Goal: Contribute content: Contribute content

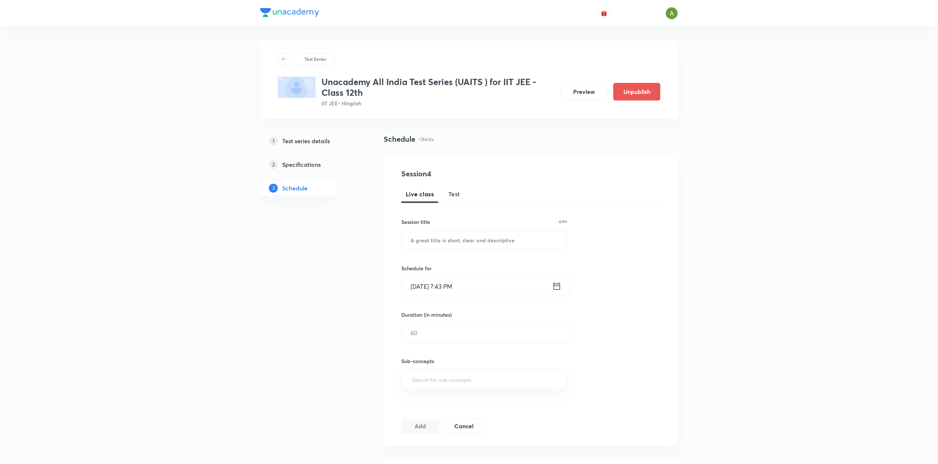
scroll to position [207, 0]
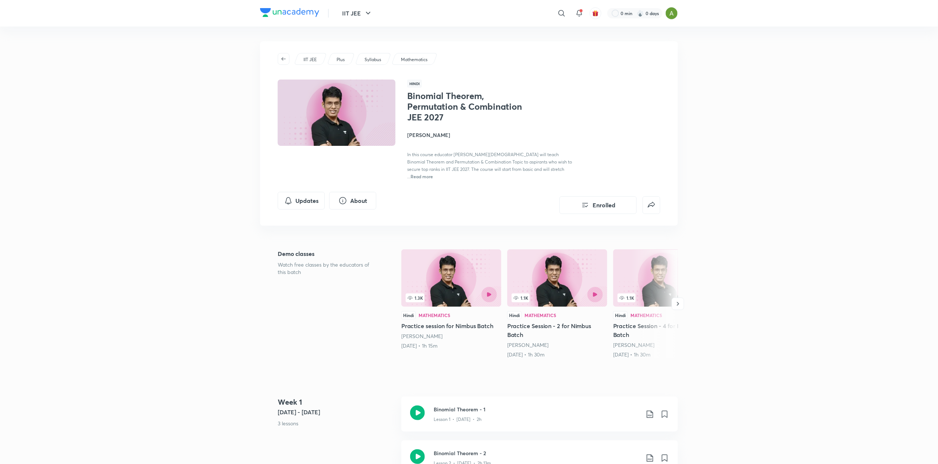
drag, startPoint x: 282, startPoint y: 266, endPoint x: 318, endPoint y: 259, distance: 37.2
click at [282, 266] on p "Watch free classes by the educators of this batch" at bounding box center [328, 268] width 100 height 15
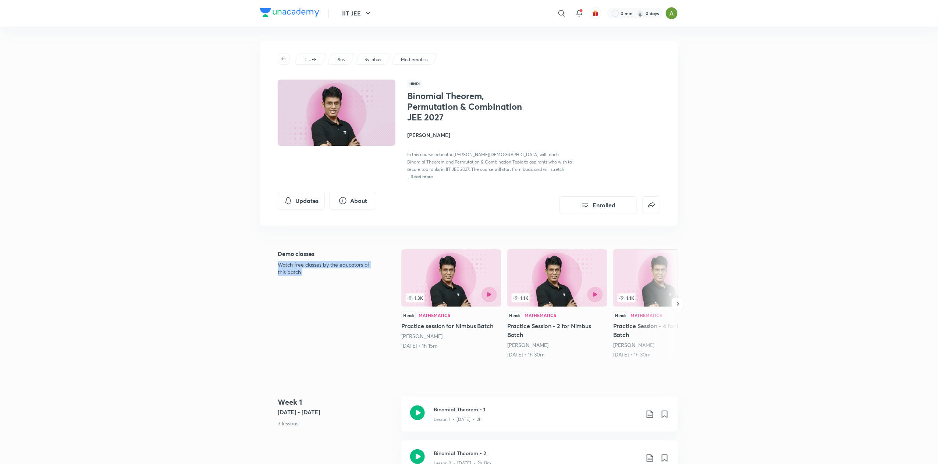
click at [319, 261] on p "Watch free classes by the educators of this batch" at bounding box center [328, 268] width 100 height 15
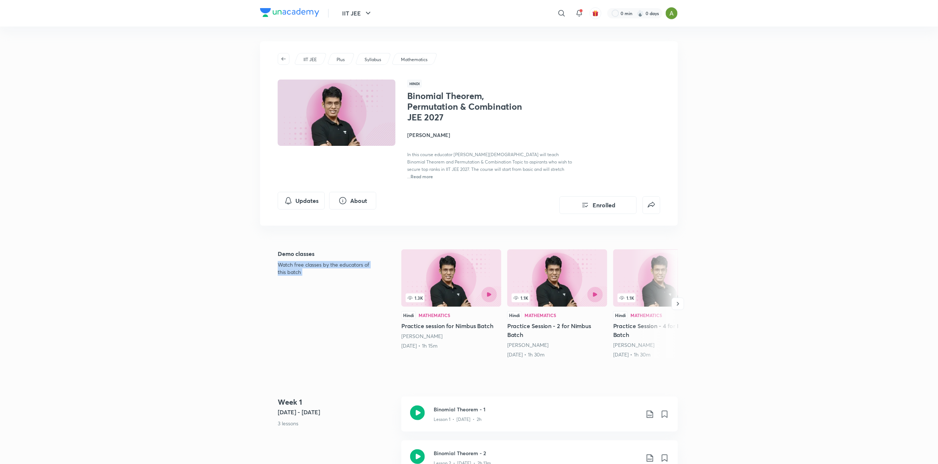
click at [316, 265] on p "Watch free classes by the educators of this batch" at bounding box center [328, 268] width 100 height 15
click at [307, 266] on p "Watch free classes by the educators of this batch" at bounding box center [328, 268] width 100 height 15
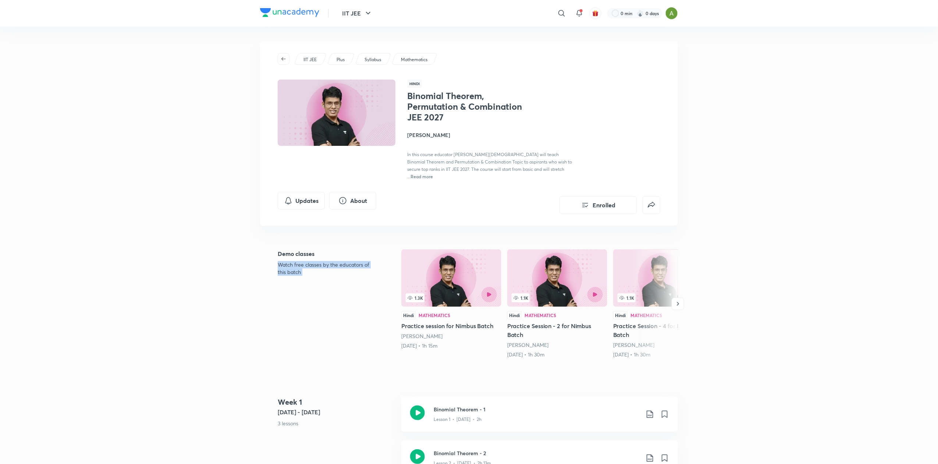
click at [307, 266] on p "Watch free classes by the educators of this batch" at bounding box center [328, 268] width 100 height 15
click at [306, 266] on p "Watch free classes by the educators of this batch" at bounding box center [328, 268] width 100 height 15
click at [298, 265] on p "Watch free classes by the educators of this batch" at bounding box center [328, 268] width 100 height 15
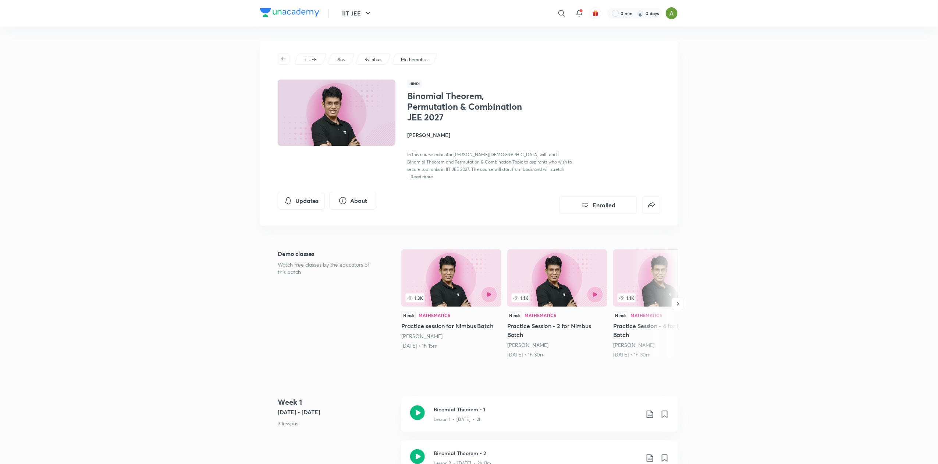
click at [298, 265] on p "Watch free classes by the educators of this batch" at bounding box center [328, 268] width 100 height 15
click at [299, 261] on p "Watch free classes by the educators of this batch" at bounding box center [328, 268] width 100 height 15
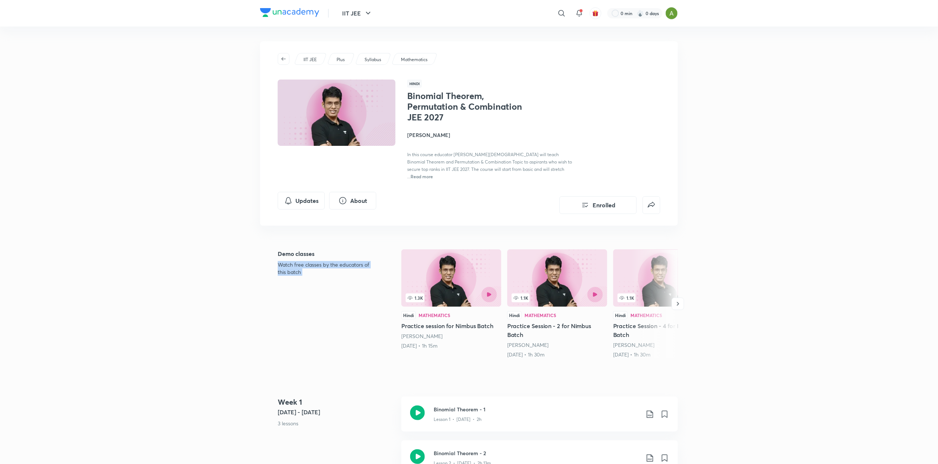
click at [303, 263] on p "Watch free classes by the educators of this batch" at bounding box center [328, 268] width 100 height 15
click at [300, 264] on p "Watch free classes by the educators of this batch" at bounding box center [328, 268] width 100 height 15
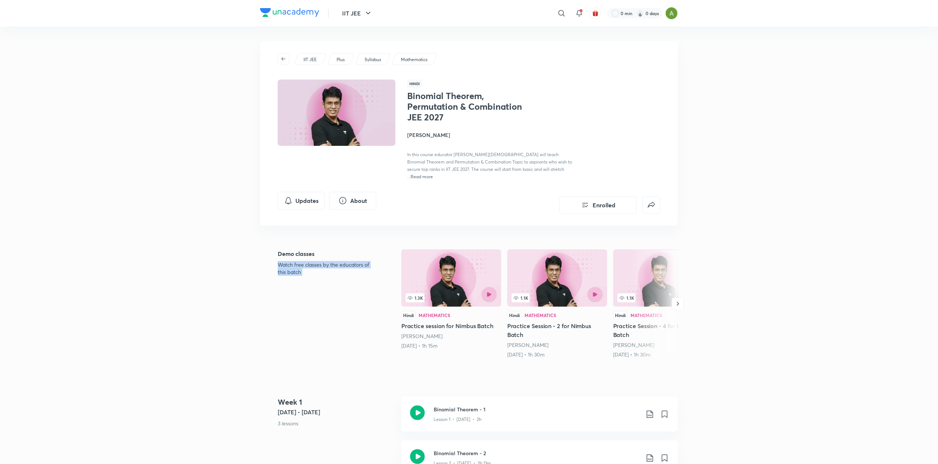
click at [313, 261] on p "Watch free classes by the educators of this batch" at bounding box center [328, 268] width 100 height 15
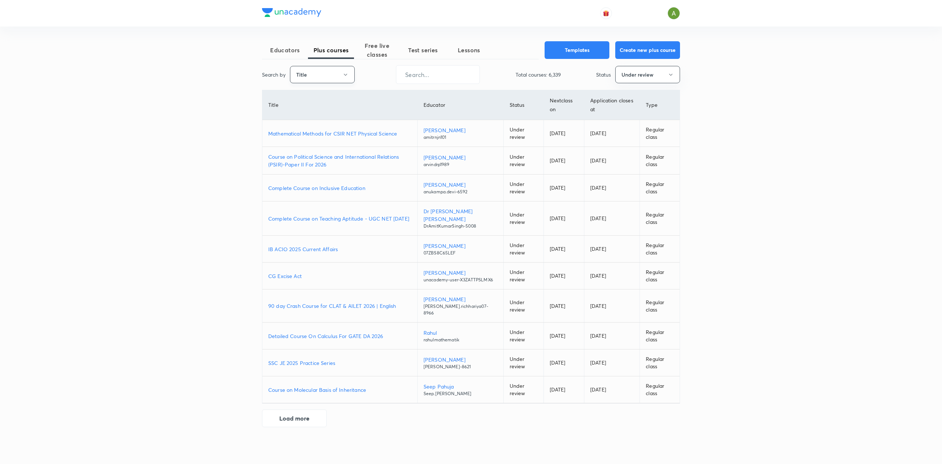
click at [342, 68] on button "Title" at bounding box center [322, 74] width 65 height 17
click at [324, 109] on span "Username" at bounding box center [322, 111] width 55 height 8
click at [447, 70] on input "text" at bounding box center [437, 74] width 83 height 19
paste input "rohitmishra03"
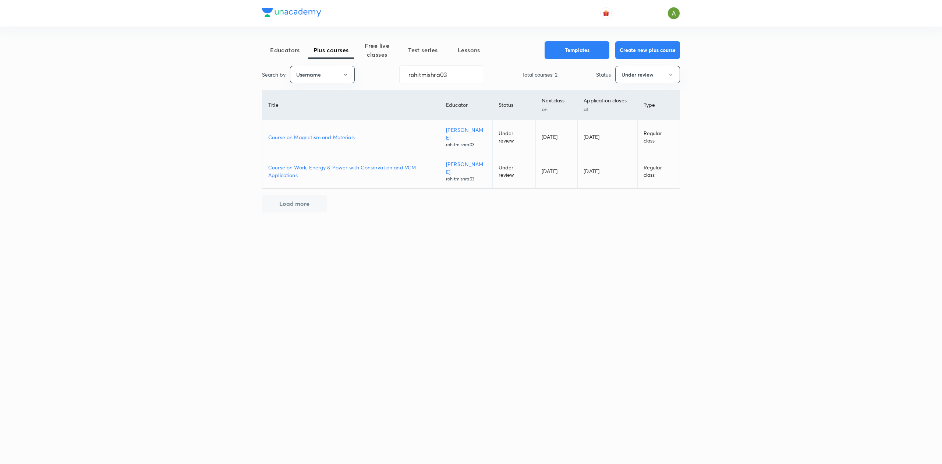
click at [330, 140] on p "Course on Magnetism and Materials" at bounding box center [351, 137] width 166 height 8
click at [328, 164] on p "Course on Work, Energy & Power with Conservation and VCM Applications" at bounding box center [351, 170] width 166 height 15
click at [435, 67] on input "rohitmishra03" at bounding box center [441, 74] width 83 height 19
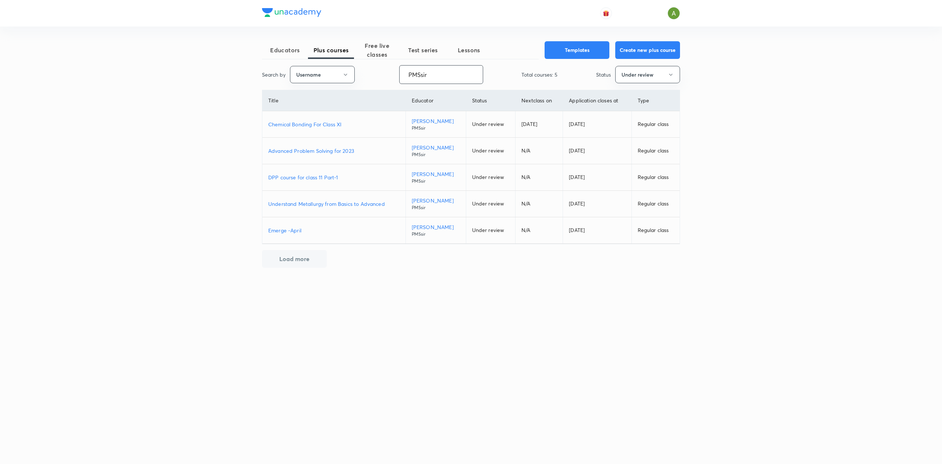
type input "PMSsir"
click at [318, 124] on p "Chemical Bonding For Class XI" at bounding box center [333, 124] width 131 height 8
click at [333, 124] on p "Chemical Bonding For Class XI" at bounding box center [333, 124] width 131 height 8
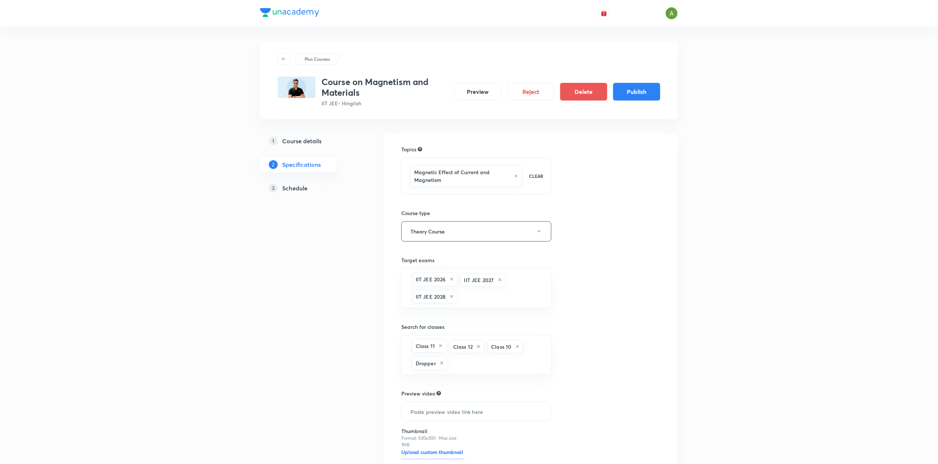
click at [304, 190] on h5 "Schedule" at bounding box center [294, 188] width 25 height 9
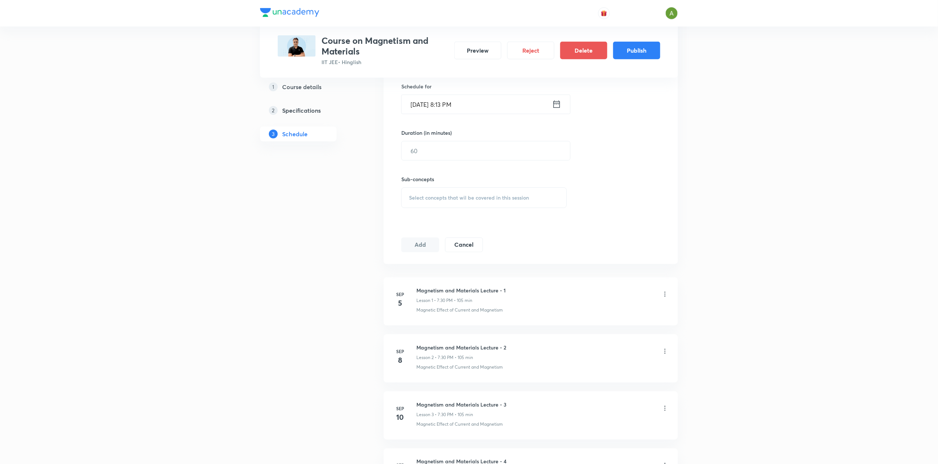
scroll to position [189, 0]
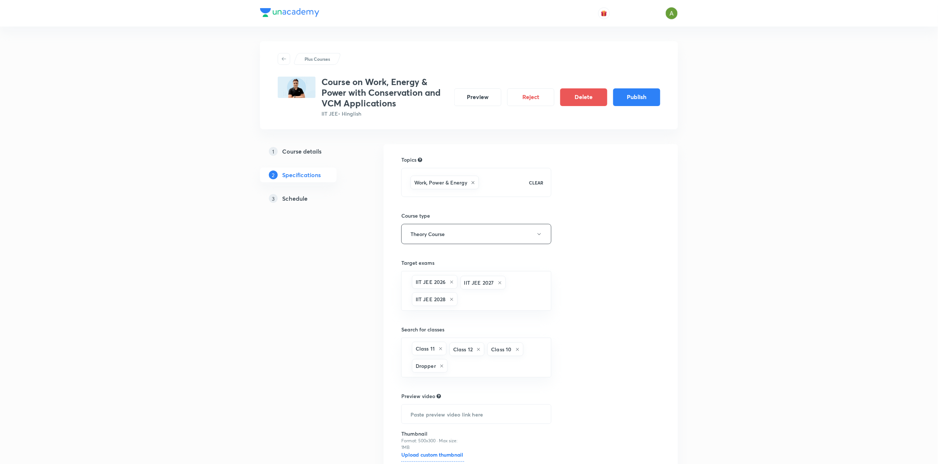
click at [304, 201] on h5 "Schedule" at bounding box center [294, 198] width 25 height 9
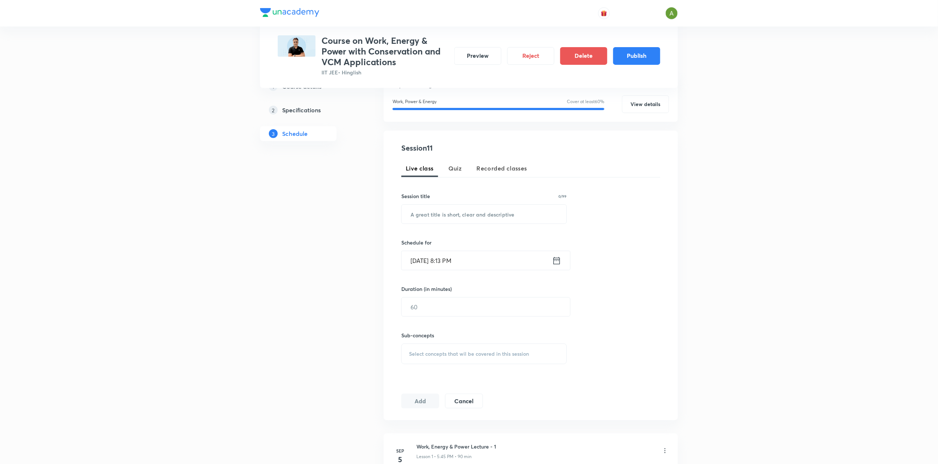
scroll to position [705, 0]
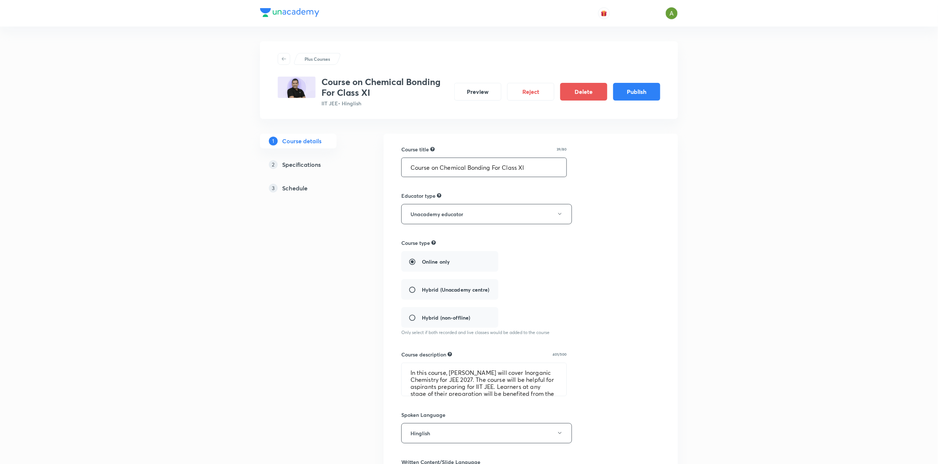
click at [495, 165] on input "Course on Chemical Bonding For Class XI" at bounding box center [484, 167] width 165 height 19
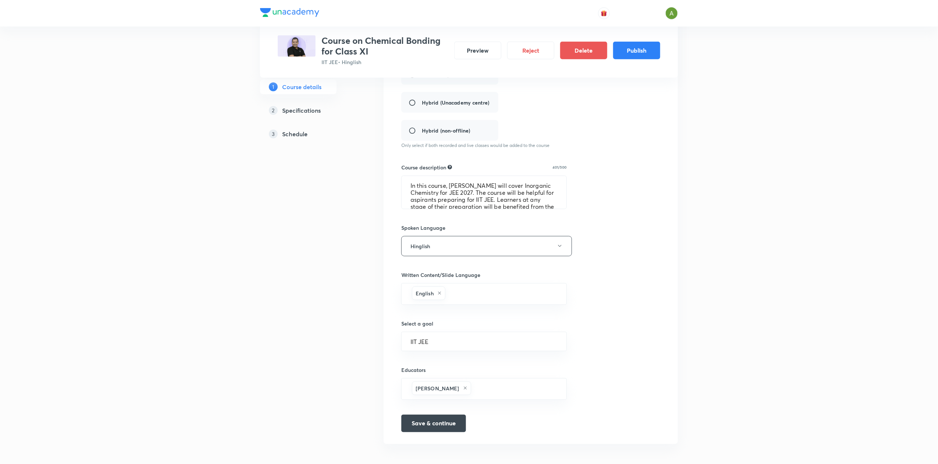
scroll to position [193, 0]
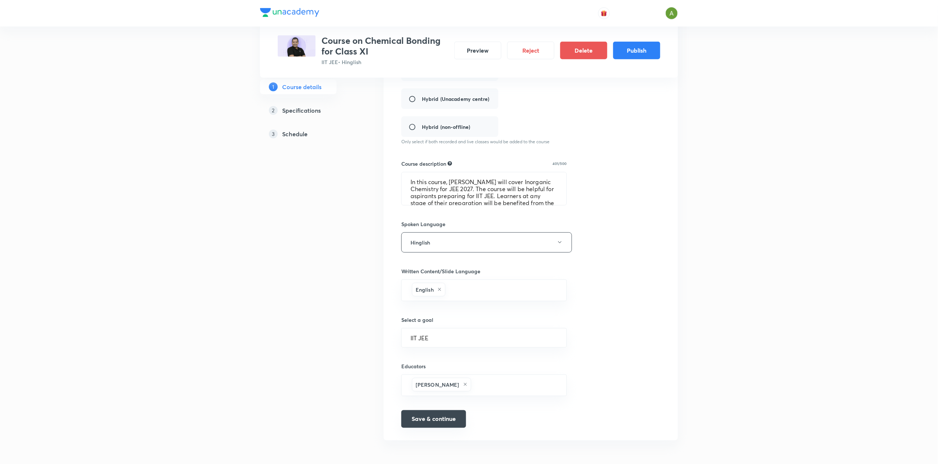
type input "Course on Chemical Bonding for Class XI"
click at [433, 417] on button "Save & continue" at bounding box center [433, 419] width 65 height 18
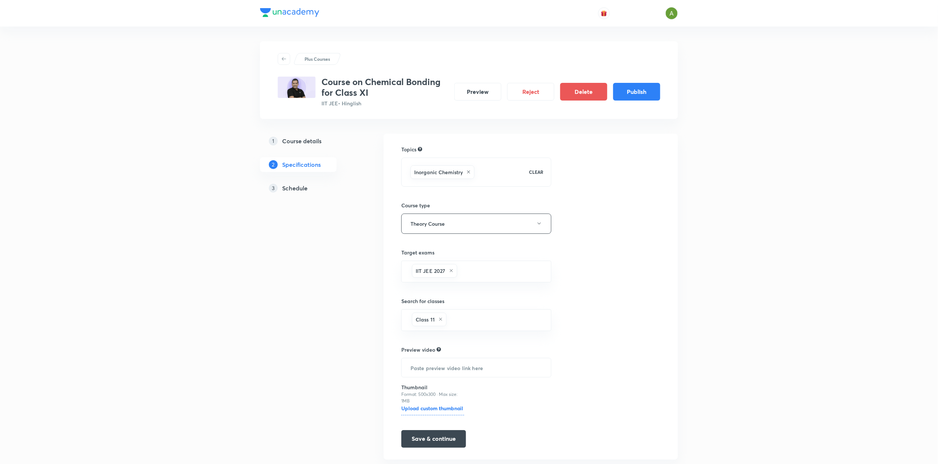
scroll to position [21, 0]
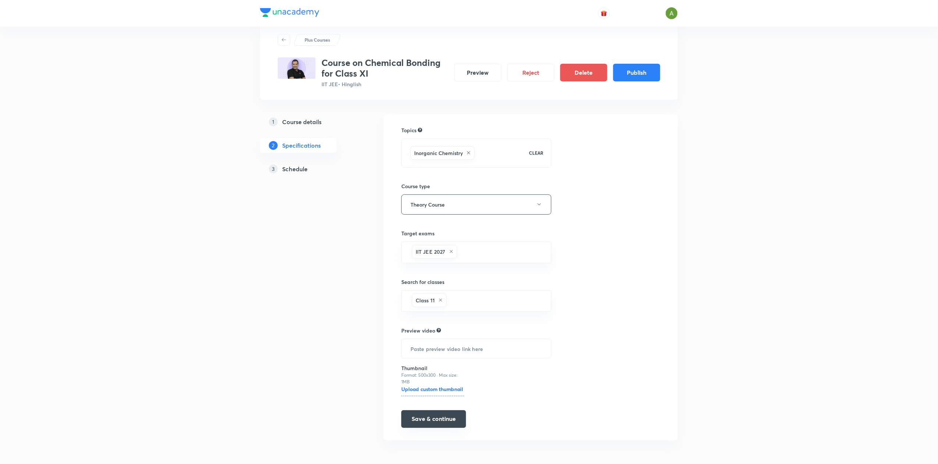
click at [432, 414] on button "Save & continue" at bounding box center [433, 419] width 65 height 18
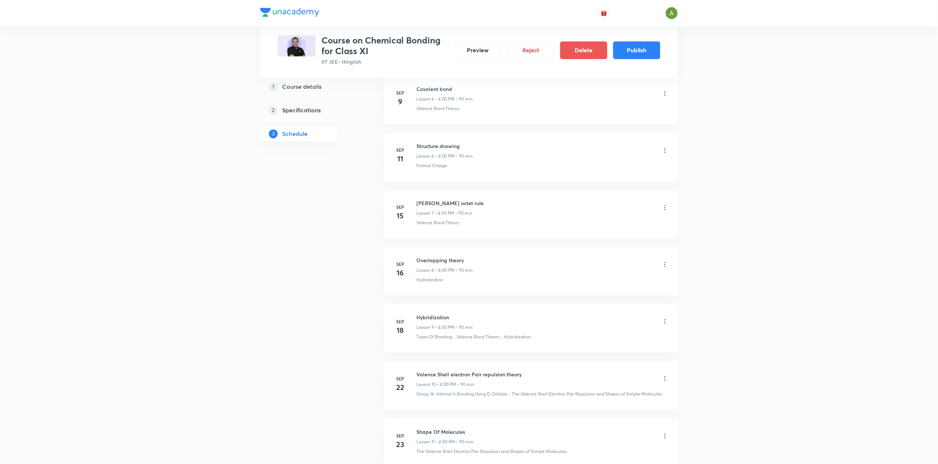
scroll to position [924, 0]
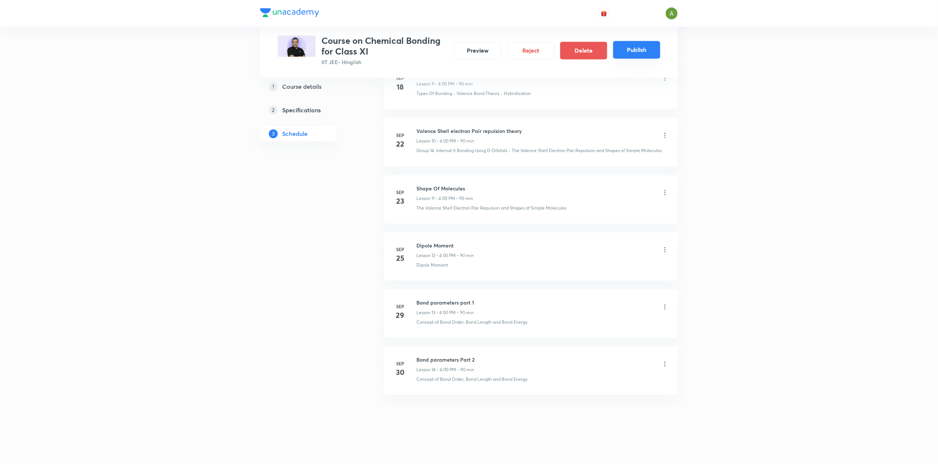
click at [645, 46] on button "Publish" at bounding box center [636, 50] width 47 height 18
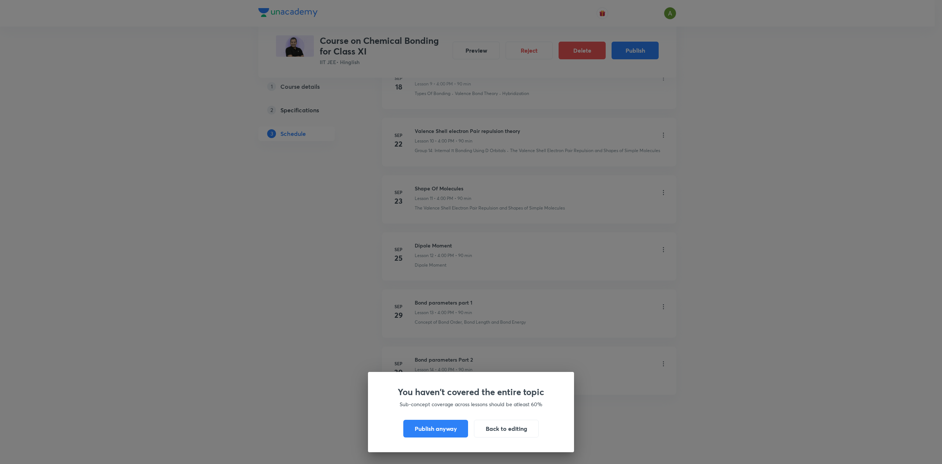
click at [413, 419] on div "You haven't covered the entire topic Sub-concept coverage across lessons should…" at bounding box center [471, 412] width 206 height 80
click at [411, 425] on button "Publish anyway" at bounding box center [435, 428] width 65 height 18
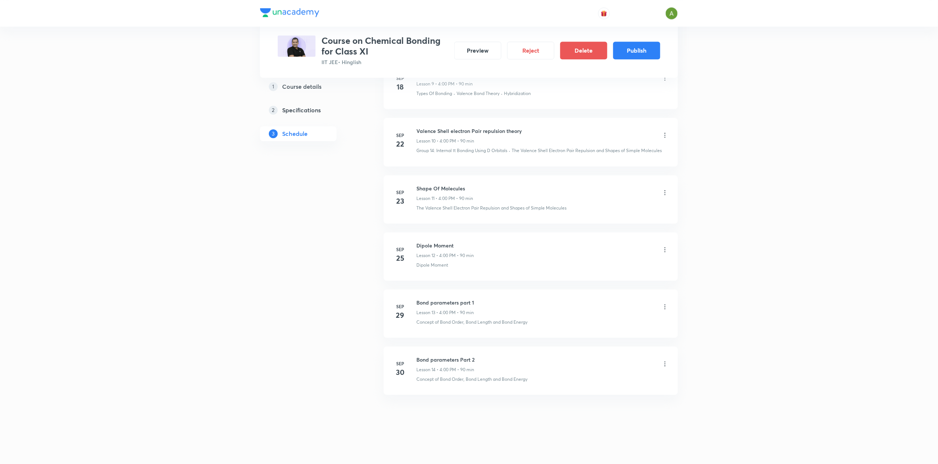
scroll to position [909, 0]
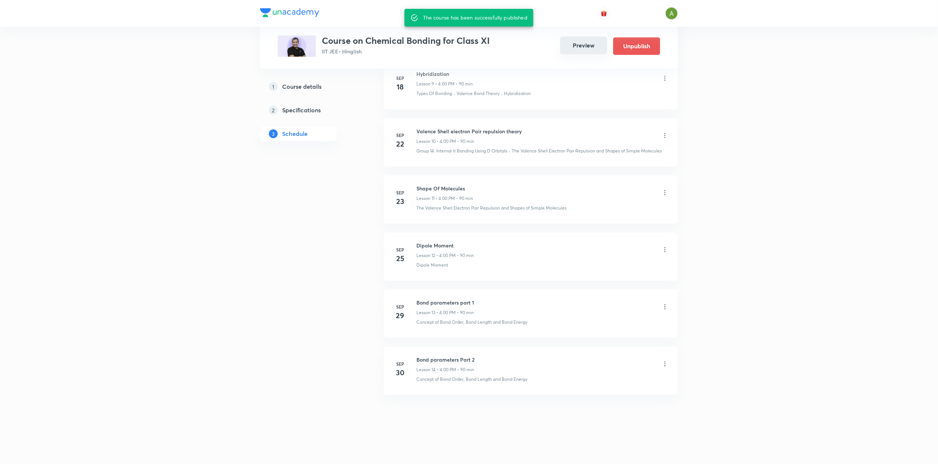
click at [575, 48] on button "Preview" at bounding box center [583, 45] width 47 height 18
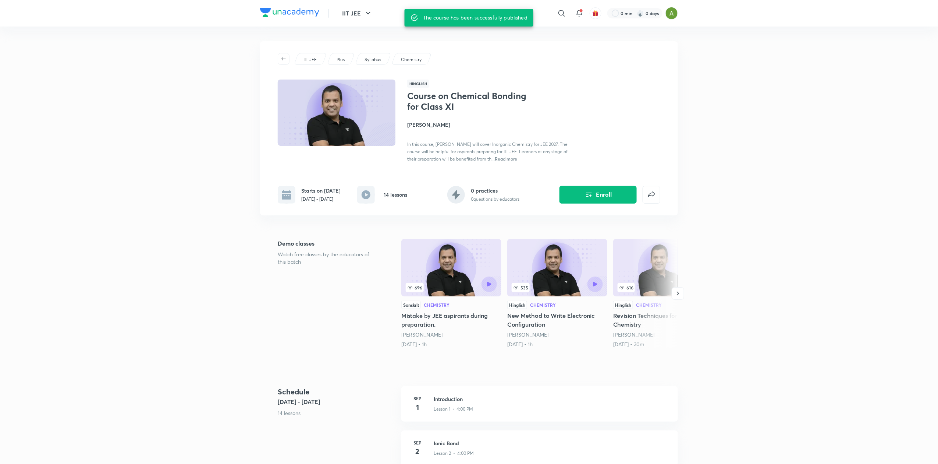
click at [438, 103] on h1 "Course on Chemical Bonding for Class XI" at bounding box center [467, 101] width 120 height 21
copy h1 "Course on Chemical Bonding for Class XI"
click at [330, 201] on p "Sep 1 - Sep 30, 2025" at bounding box center [320, 199] width 39 height 7
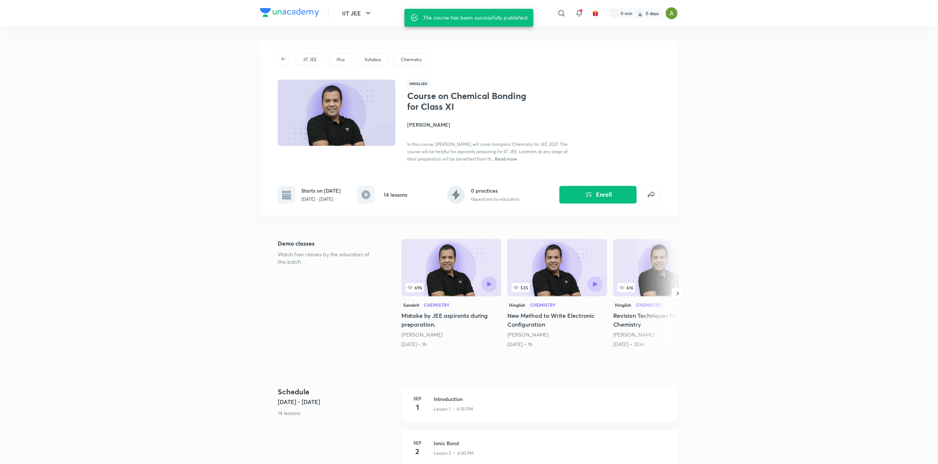
click at [330, 201] on p "Sep 1 - Sep 30, 2025" at bounding box center [320, 199] width 39 height 7
copy div "Sep 1 - Sep 30, 2025"
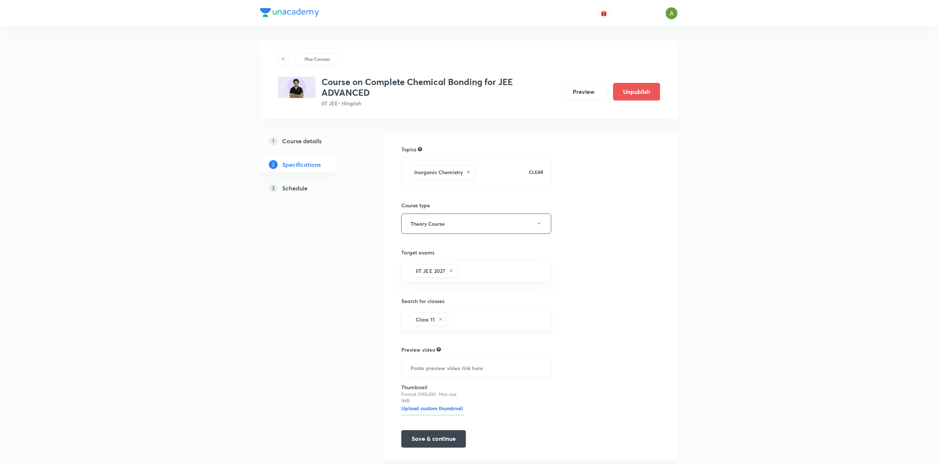
scroll to position [21, 0]
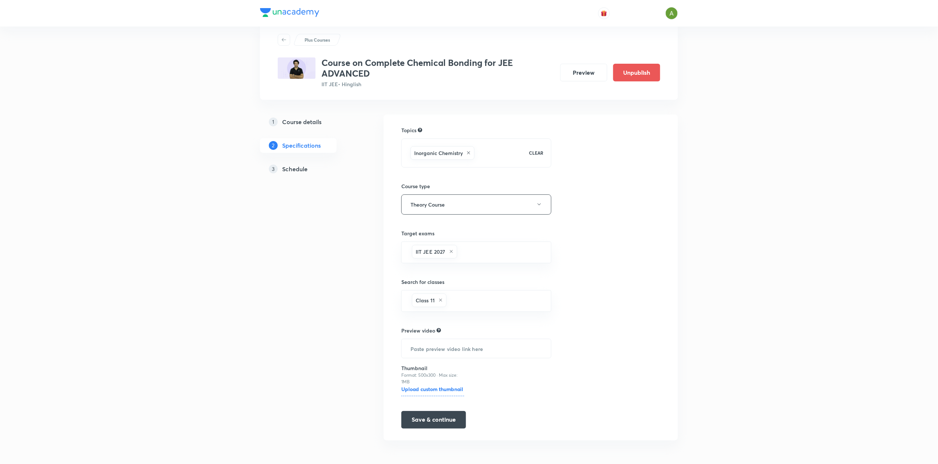
click at [280, 164] on div "3 Schedule" at bounding box center [311, 168] width 85 height 9
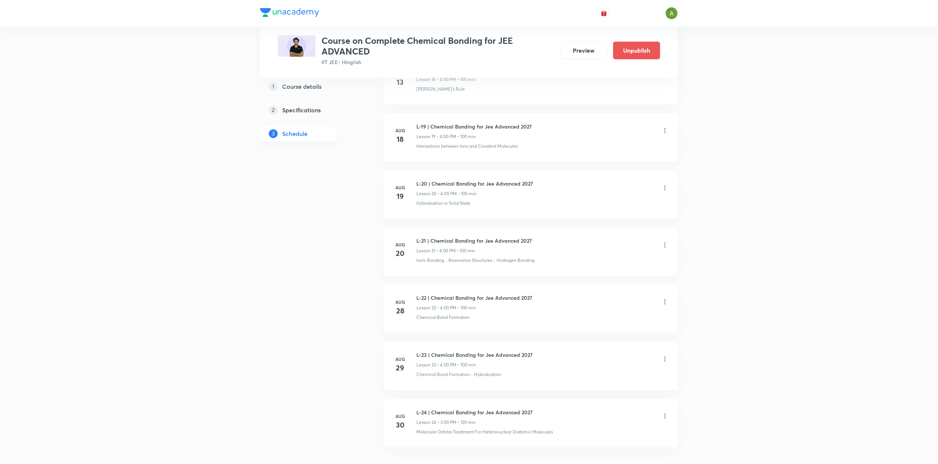
scroll to position [1490, 0]
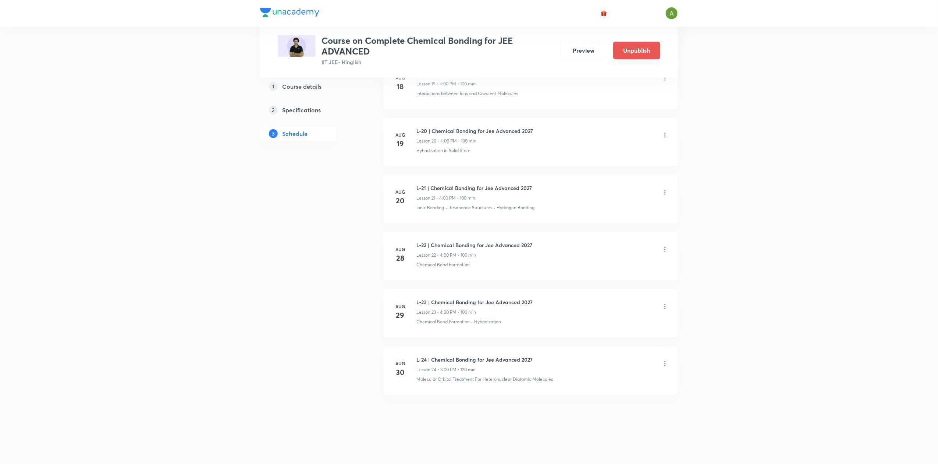
click at [439, 358] on h6 "L-24 | Chemical Bonding for Jee Advanced 2027" at bounding box center [475, 359] width 116 height 8
copy h6 "L-24 | Chemical Bonding for Jee Advanced 2027"
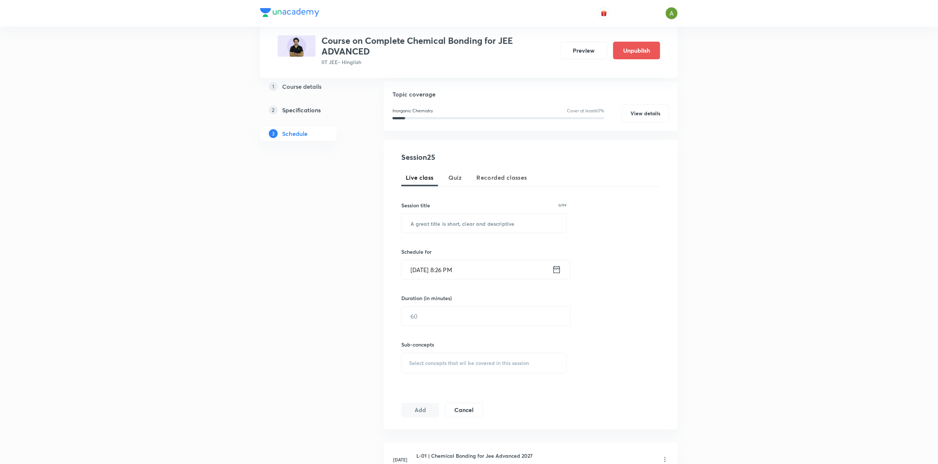
scroll to position [0, 0]
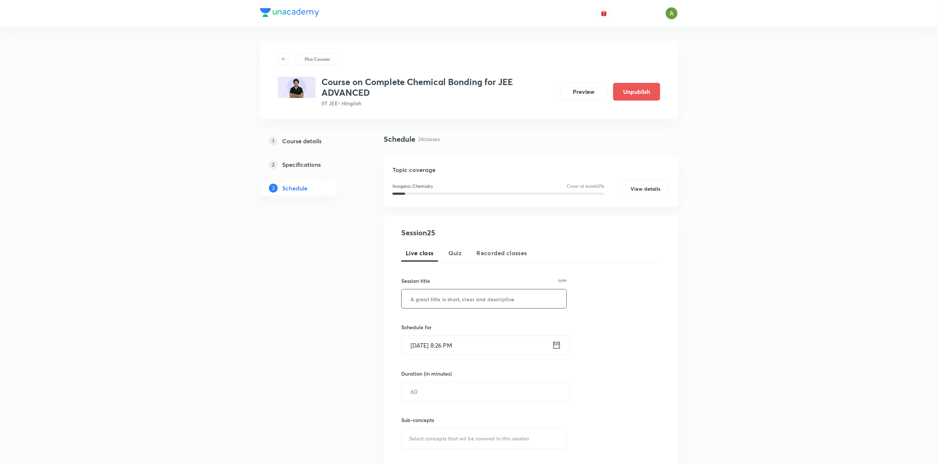
click at [489, 300] on input "text" at bounding box center [484, 298] width 165 height 19
paste input "L-24 | Chemical Bonding for Jee Advanced 2027"
click at [421, 299] on input "L-24 | Chemical Bonding for Jee Advanced 2027" at bounding box center [484, 298] width 165 height 19
type input "L-25 | Chemical Bonding for Jee Advanced 2027"
click at [443, 339] on input "[DATE] 8:26 PM" at bounding box center [477, 345] width 151 height 19
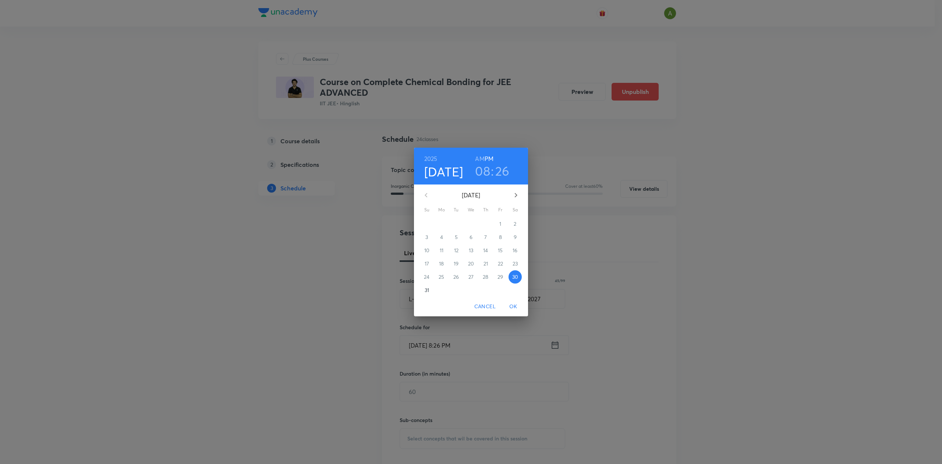
click at [426, 291] on p "31" at bounding box center [427, 289] width 4 height 7
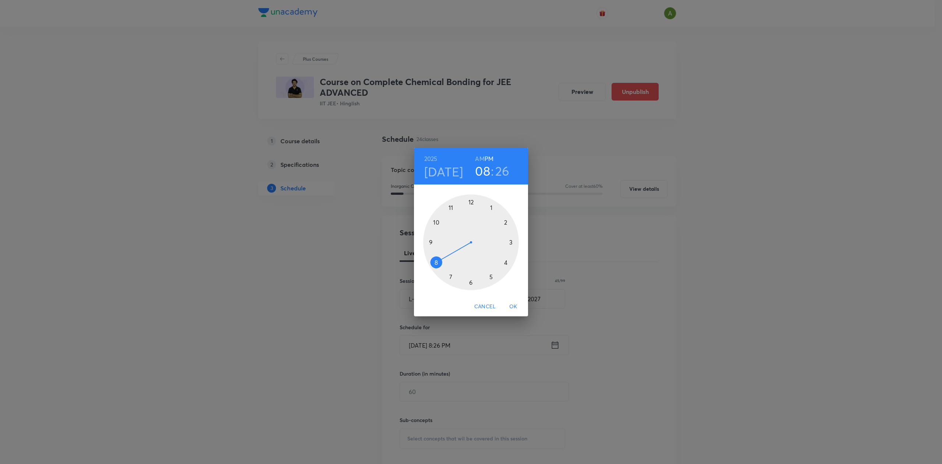
click at [471, 203] on div at bounding box center [471, 242] width 96 height 96
click at [513, 242] on div at bounding box center [471, 242] width 96 height 96
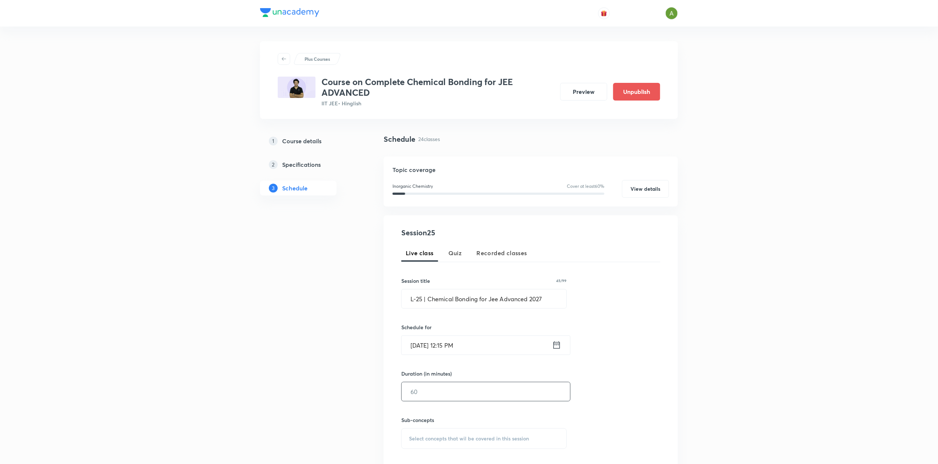
click at [439, 386] on input "text" at bounding box center [486, 391] width 169 height 19
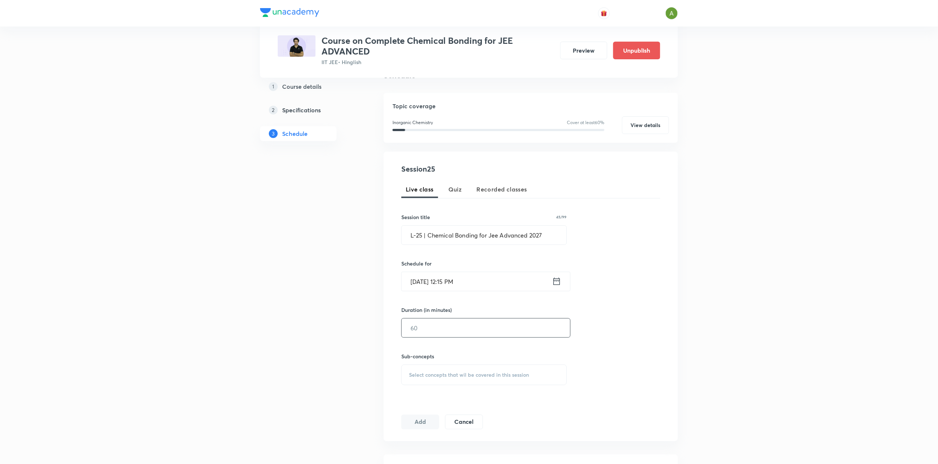
scroll to position [65, 0]
type input "120"
click at [532, 364] on div "Select concepts that wil be covered in this session" at bounding box center [484, 373] width 166 height 21
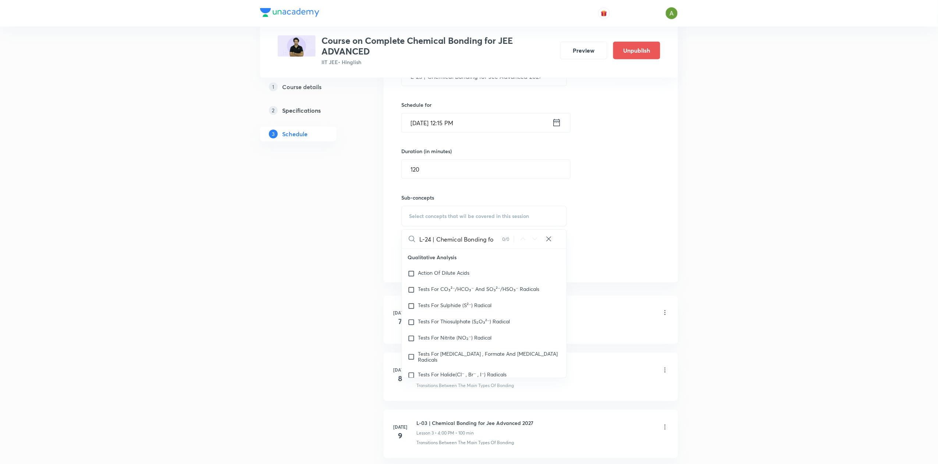
scroll to position [0, 0]
click at [438, 242] on input "L-24 | Chemical Bonding" at bounding box center [461, 239] width 83 height 19
click at [480, 240] on input "Chemical Bonding" at bounding box center [461, 239] width 83 height 19
type input "Chemical Bo"
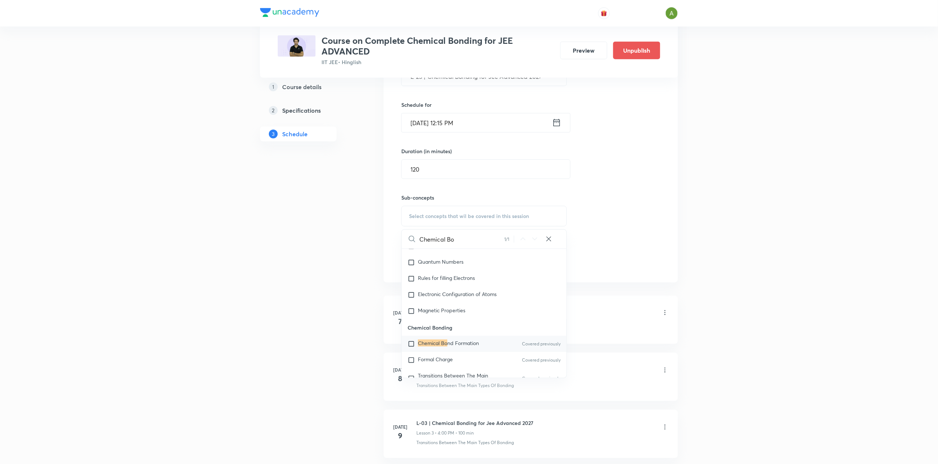
click at [479, 342] on span "nd Formation" at bounding box center [463, 342] width 32 height 7
checkbox input "true"
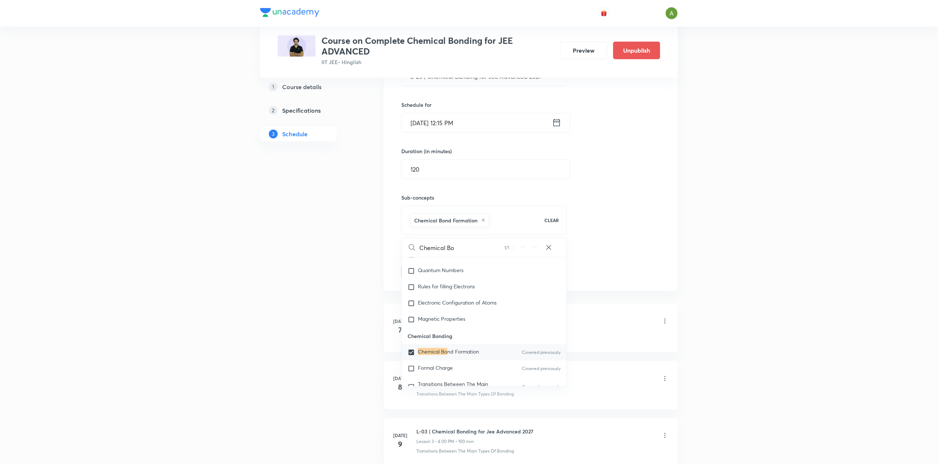
click at [617, 279] on div "Session 25 Live class Quiz Recorded classes Session title 45/99 L-25 | Chemical…" at bounding box center [530, 142] width 259 height 274
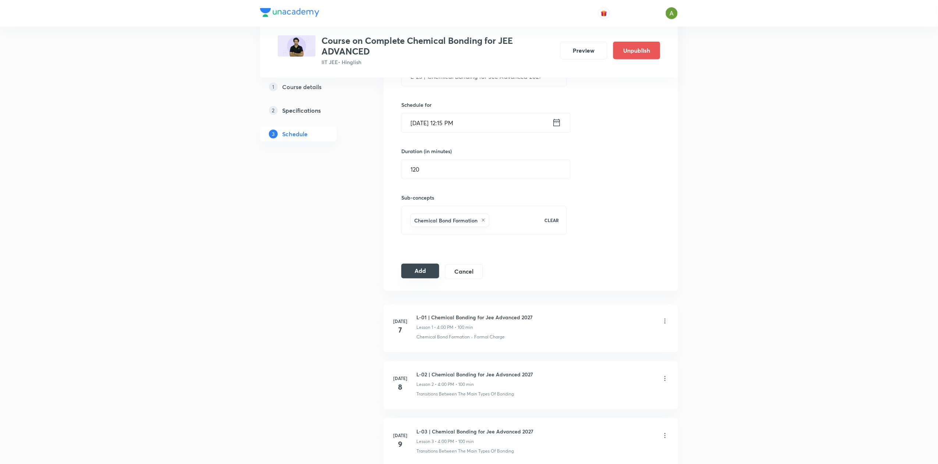
click at [425, 268] on button "Add" at bounding box center [420, 270] width 38 height 15
